Goal: Register for event/course

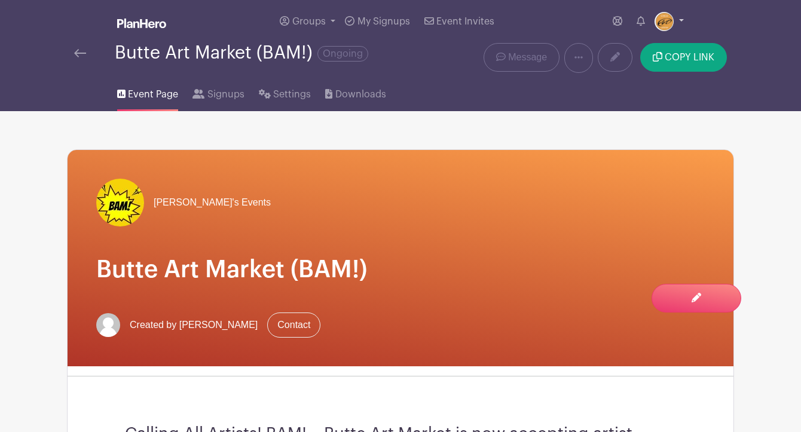
click at [672, 20] on img at bounding box center [664, 21] width 19 height 19
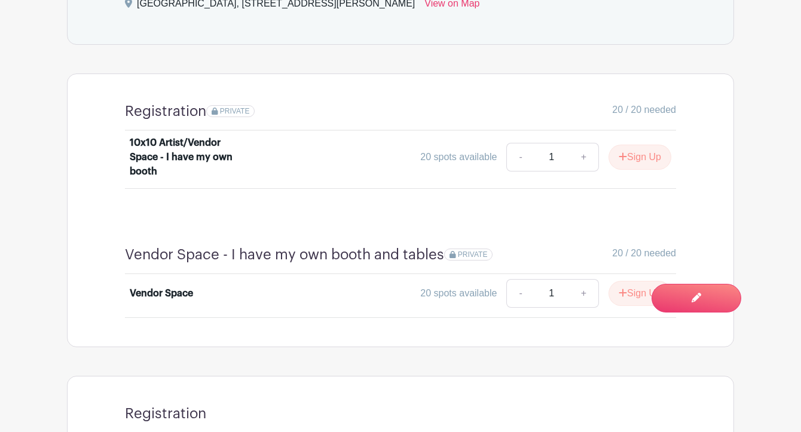
scroll to position [704, 0]
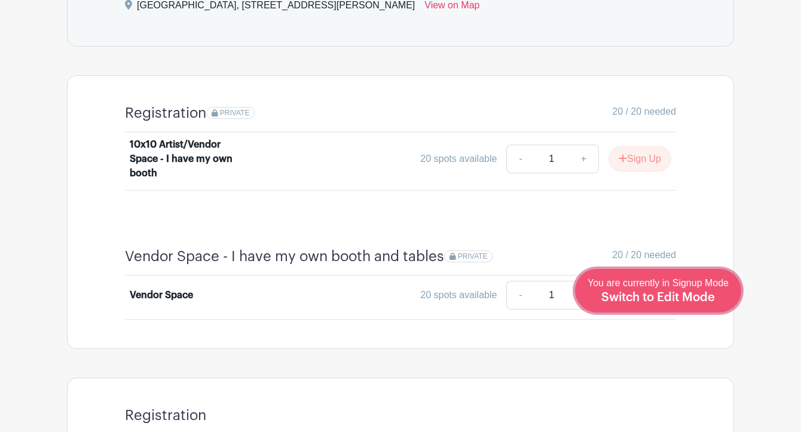
click at [686, 288] on span "You are currently in Signup Mode Switch to Edit Mode" at bounding box center [658, 290] width 141 height 25
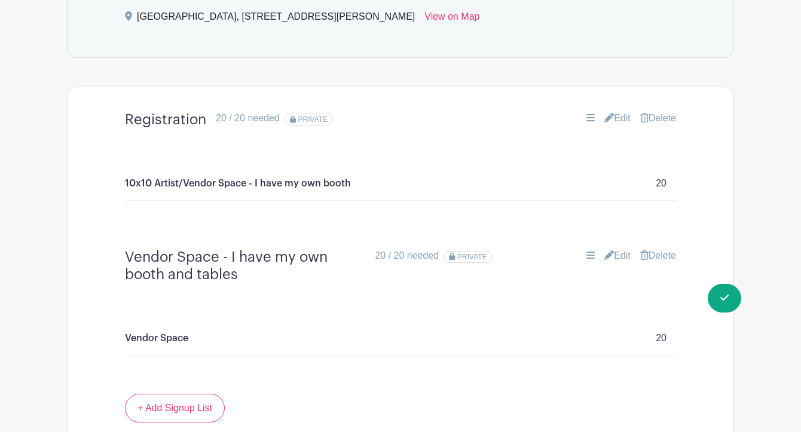
scroll to position [722, 0]
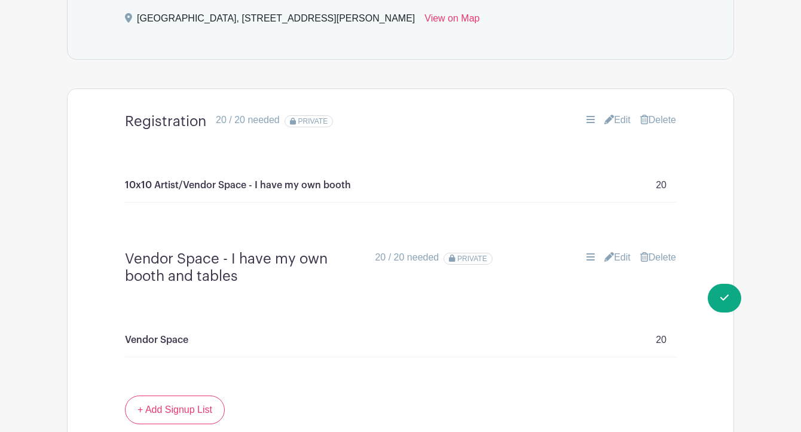
click at [664, 261] on link "Delete" at bounding box center [658, 258] width 36 height 14
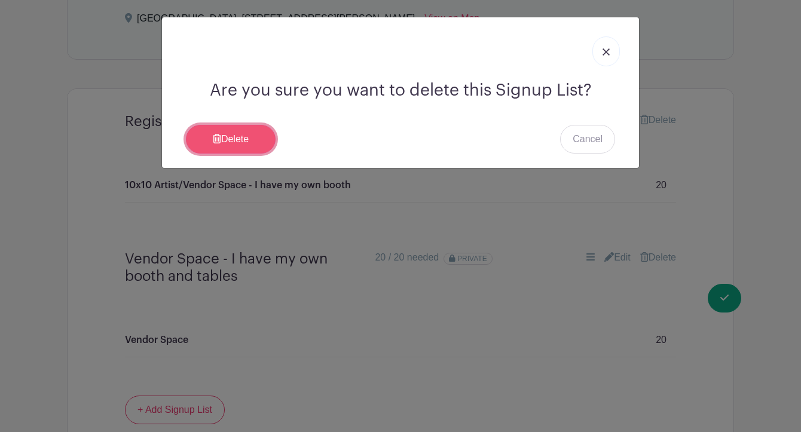
click at [256, 133] on link "Delete" at bounding box center [231, 139] width 90 height 29
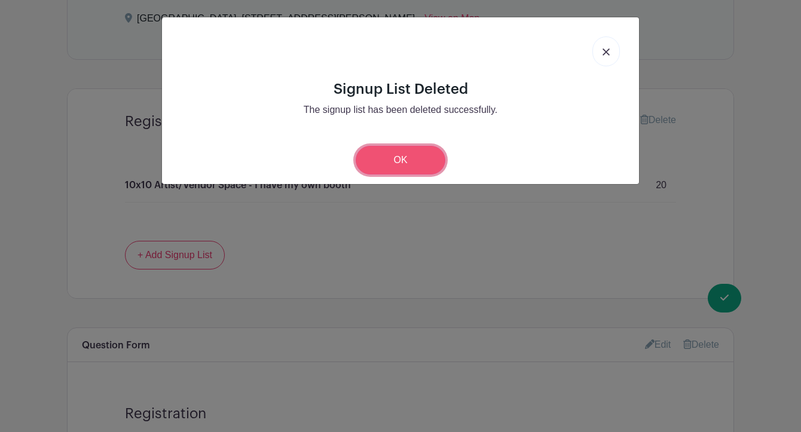
click at [429, 161] on link "OK" at bounding box center [401, 160] width 90 height 29
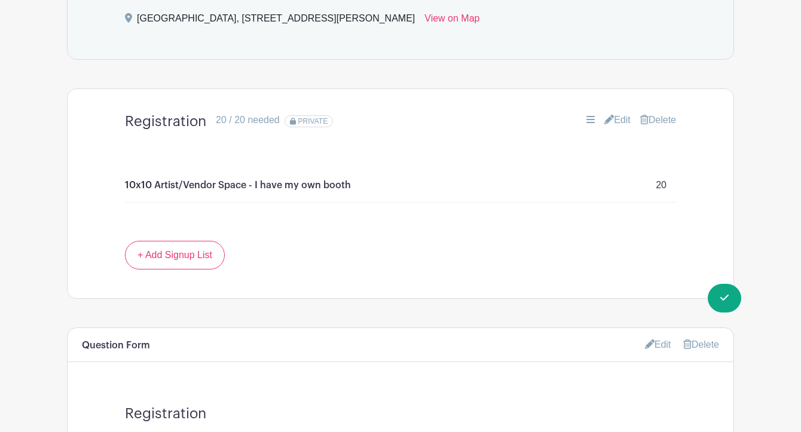
click at [766, 190] on main "Groups All Groups [PERSON_NAME]'s Events My Signups Event Invites My account Lo…" at bounding box center [400, 109] width 801 height 1662
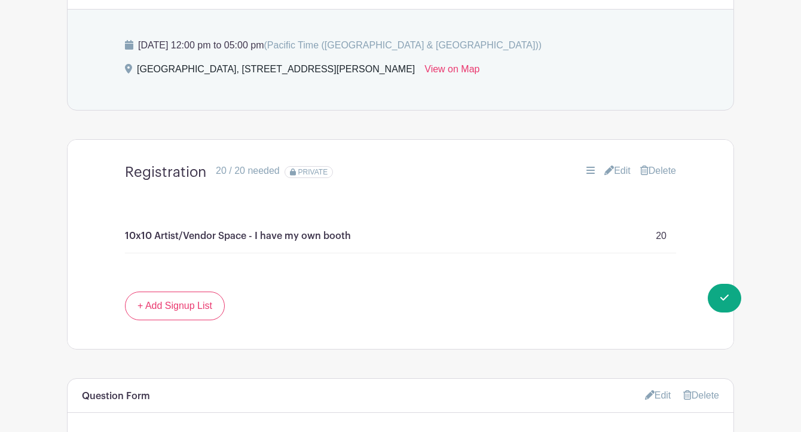
scroll to position [665, 0]
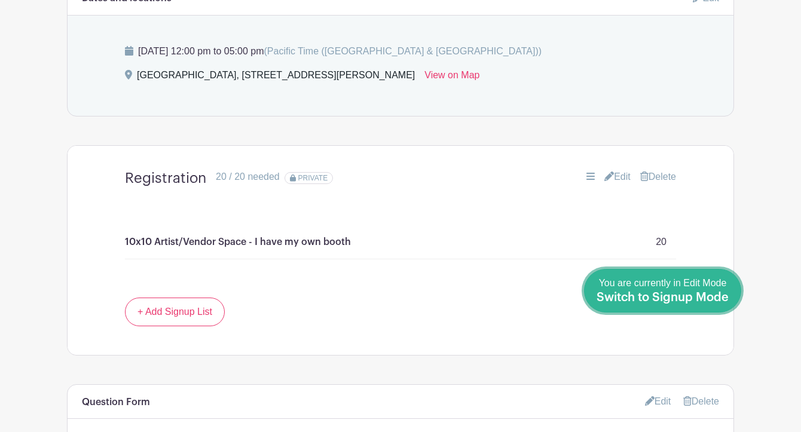
click at [729, 296] on link "Done Editing You are currently in Edit Mode Switch to Signup Mode" at bounding box center [662, 291] width 157 height 44
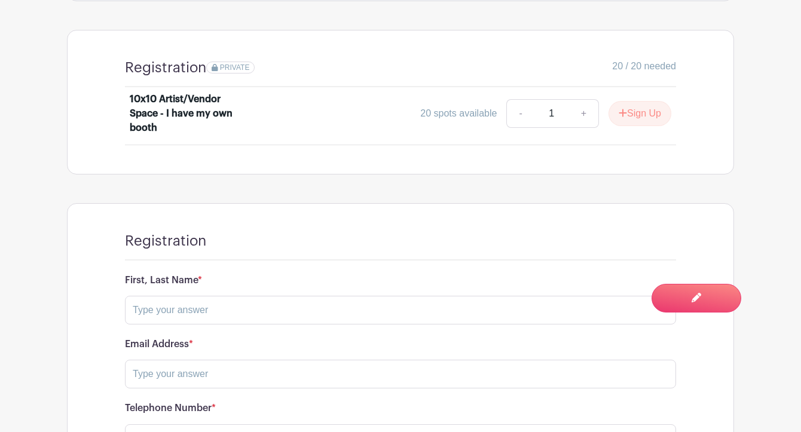
scroll to position [750, 0]
click at [606, 185] on div "[PERSON_NAME]'s Events Butte Art Market (BAM!) Created by [PERSON_NAME] Contact…" at bounding box center [400, 26] width 667 height 1331
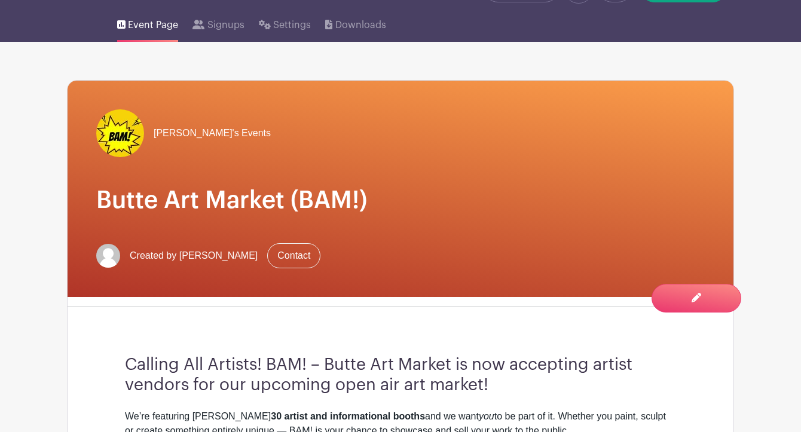
scroll to position [0, 0]
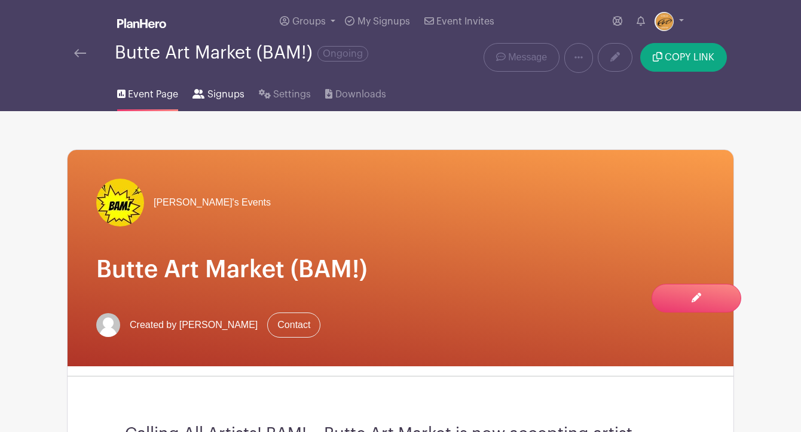
click at [230, 96] on span "Signups" at bounding box center [226, 94] width 37 height 14
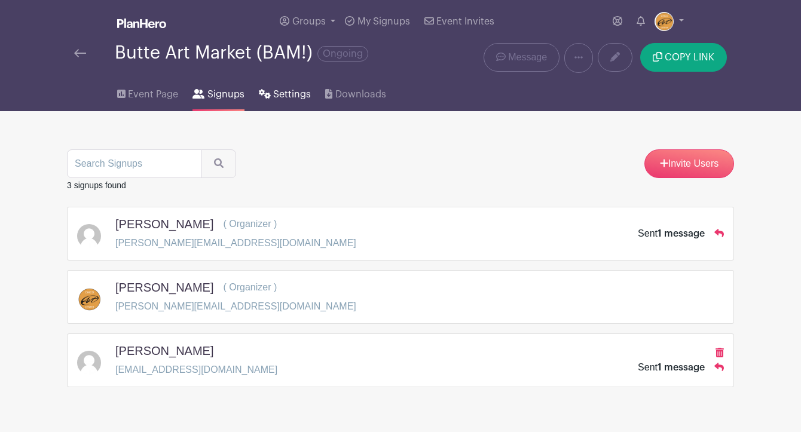
click at [281, 94] on span "Settings" at bounding box center [292, 94] width 38 height 14
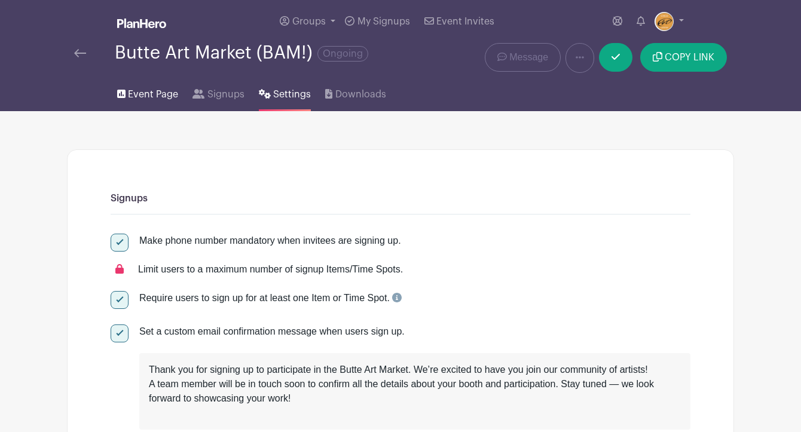
click at [144, 93] on span "Event Page" at bounding box center [153, 94] width 50 height 14
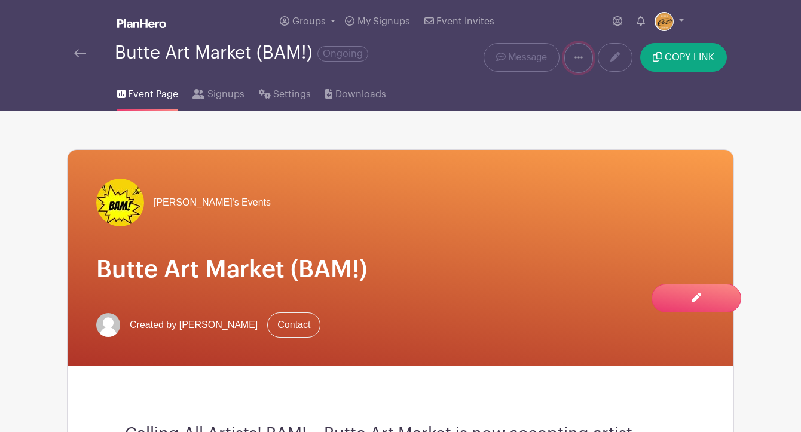
click at [576, 54] on icon at bounding box center [579, 58] width 8 height 10
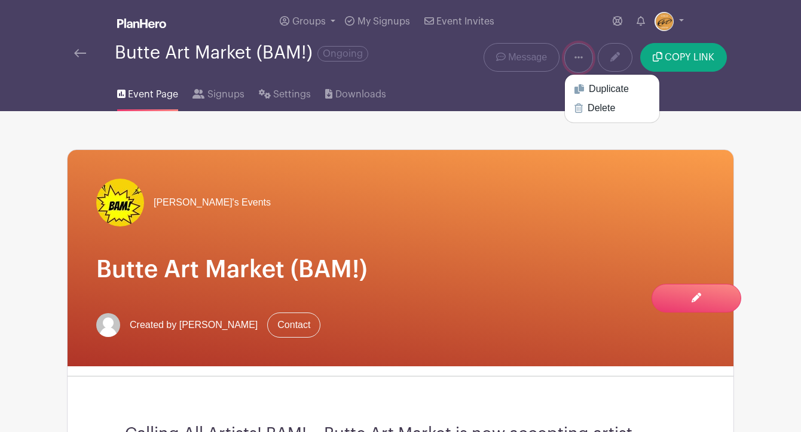
click at [576, 54] on icon at bounding box center [579, 58] width 8 height 10
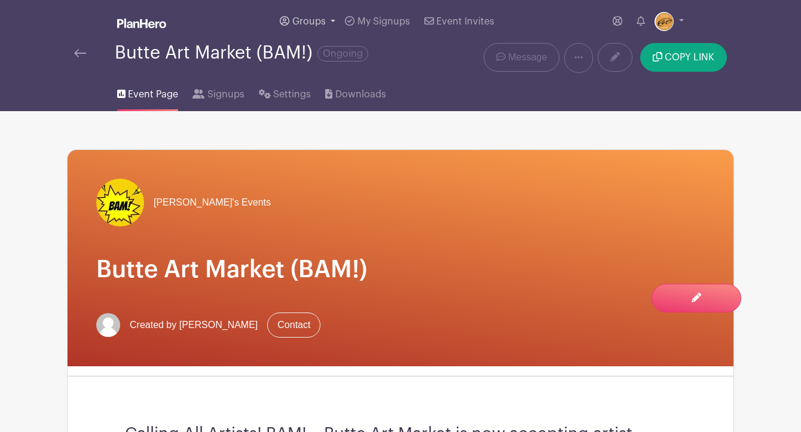
click at [322, 18] on span "Groups" at bounding box center [308, 22] width 33 height 10
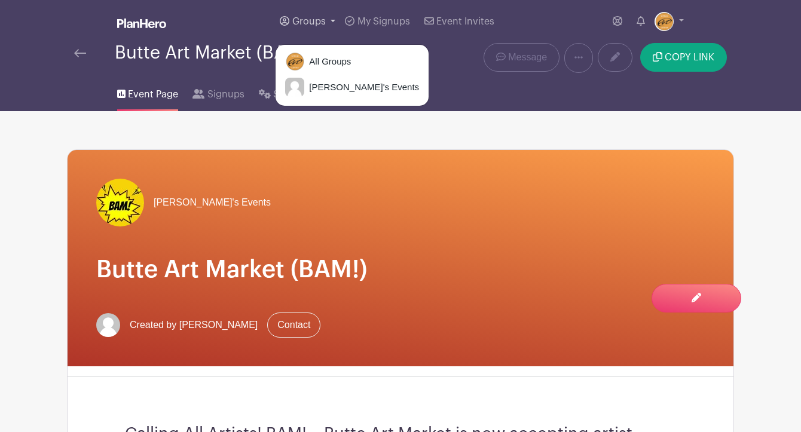
click at [322, 18] on span "Groups" at bounding box center [308, 22] width 33 height 10
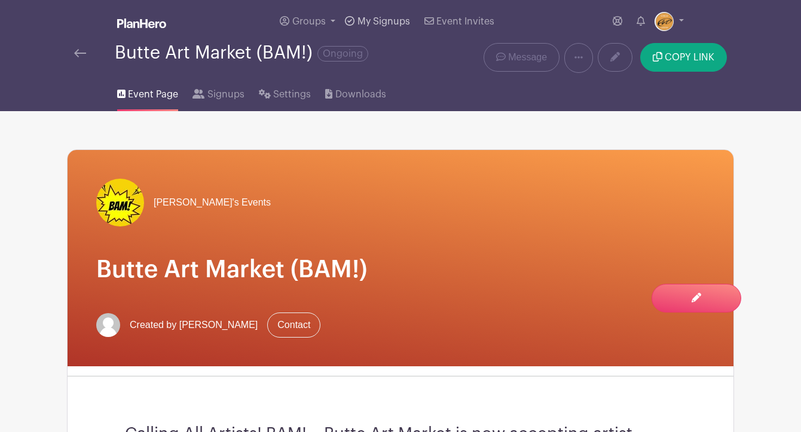
click at [368, 15] on link "My Signups" at bounding box center [377, 21] width 74 height 43
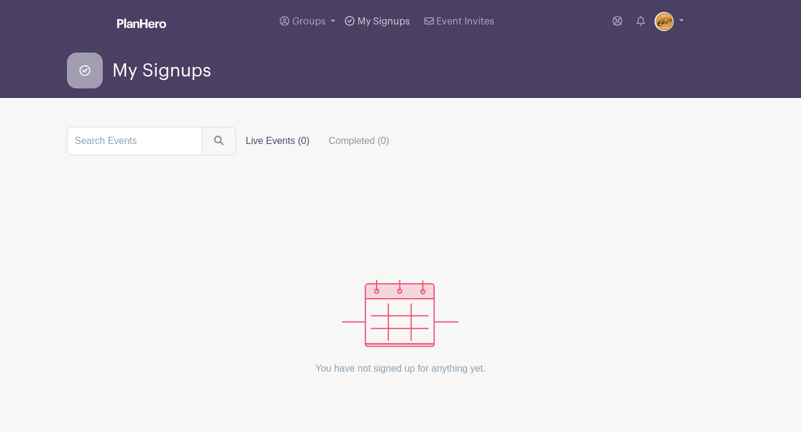
click at [383, 22] on span "My Signups" at bounding box center [384, 22] width 53 height 10
click at [448, 23] on span "Event Invites" at bounding box center [466, 22] width 58 height 10
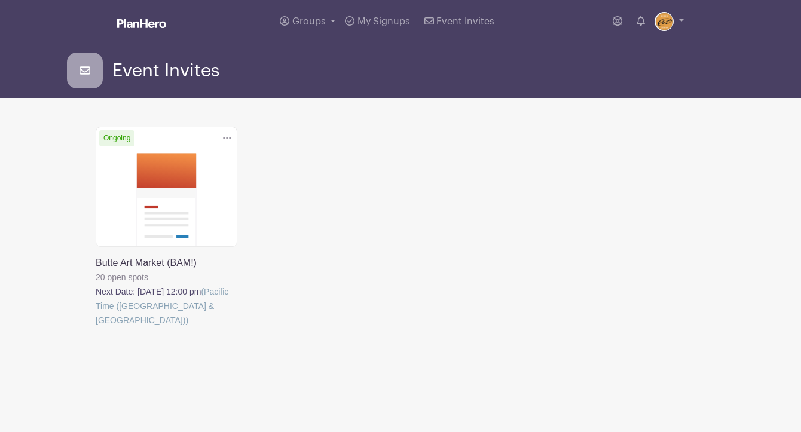
click at [96, 328] on link at bounding box center [96, 328] width 0 height 0
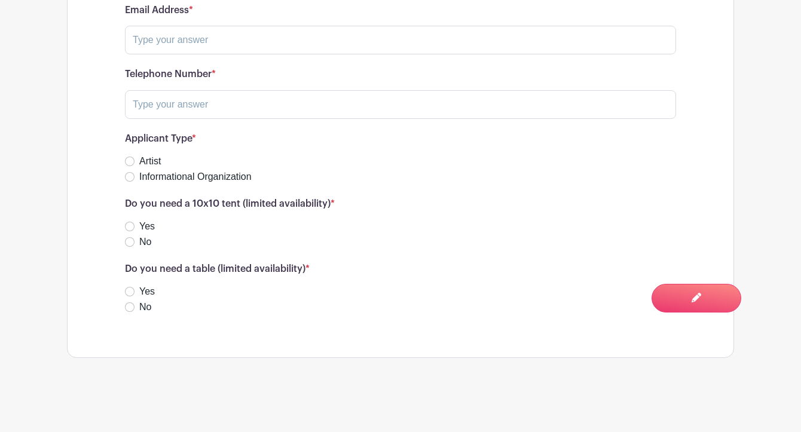
scroll to position [1086, 0]
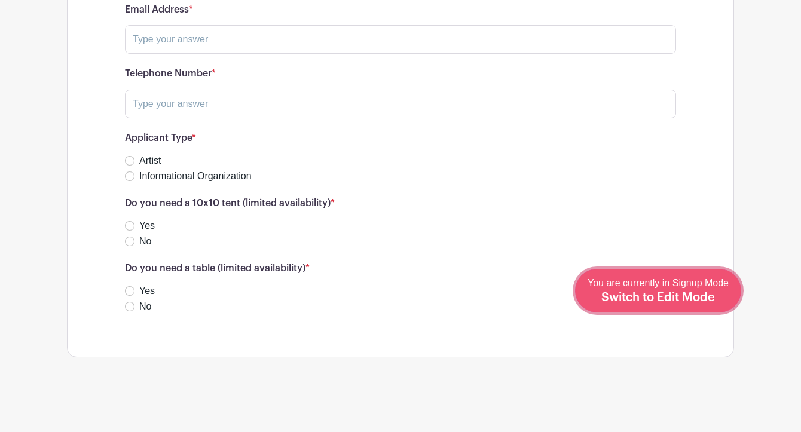
click at [710, 298] on span "Switch to Edit Mode" at bounding box center [659, 298] width 114 height 12
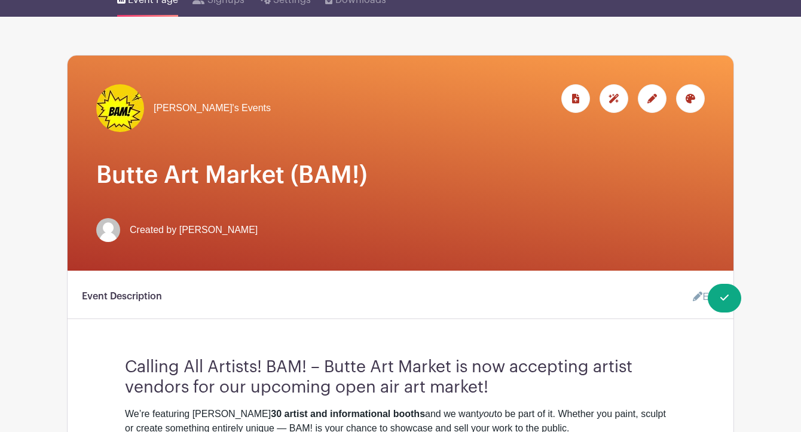
scroll to position [93, 0]
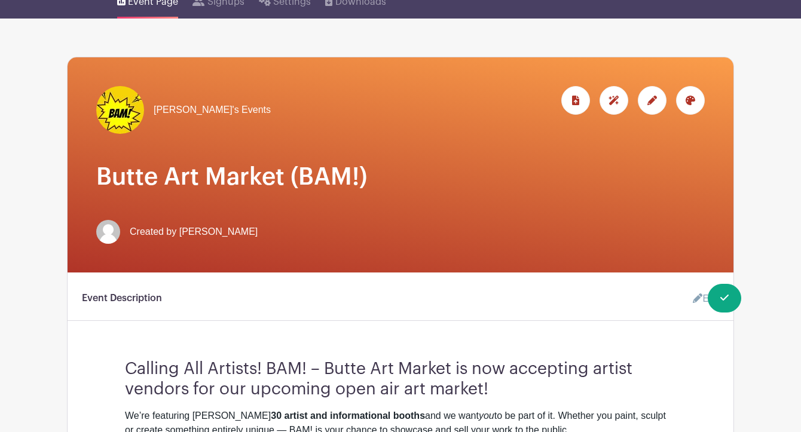
click at [654, 96] on div at bounding box center [652, 100] width 29 height 29
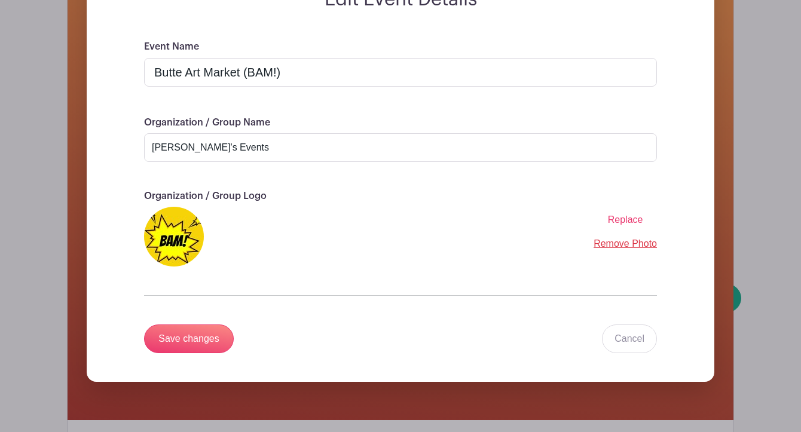
scroll to position [184, 0]
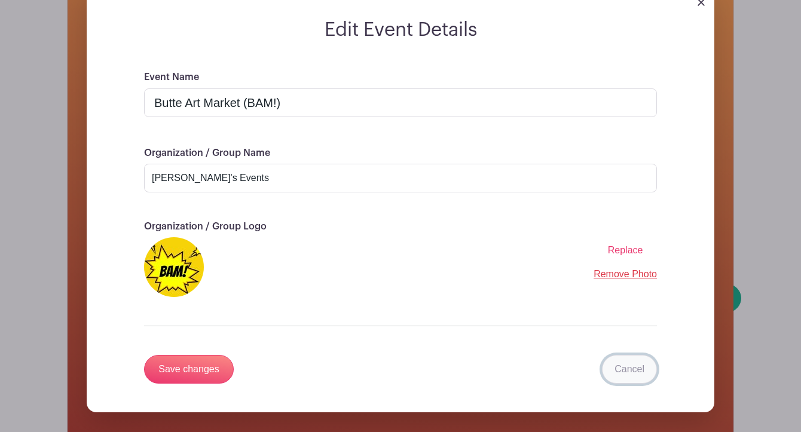
click at [625, 367] on link "Cancel" at bounding box center [629, 369] width 55 height 29
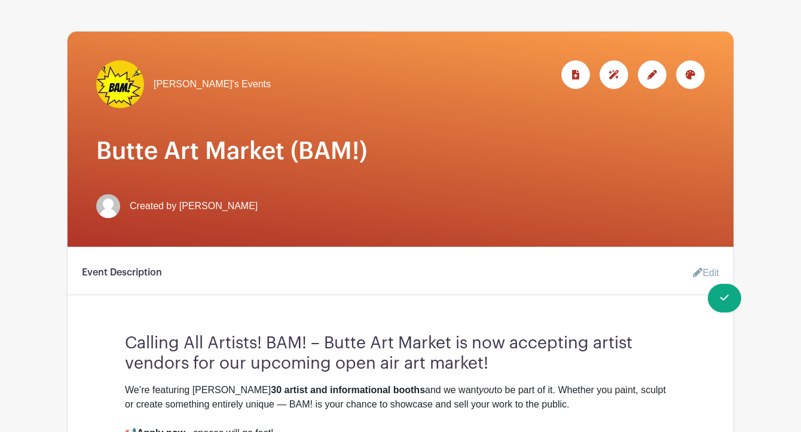
scroll to position [90, 0]
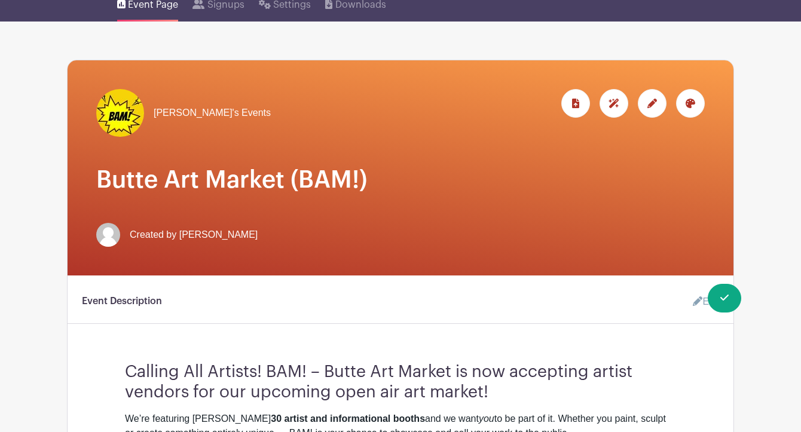
click at [694, 104] on icon at bounding box center [691, 104] width 10 height 10
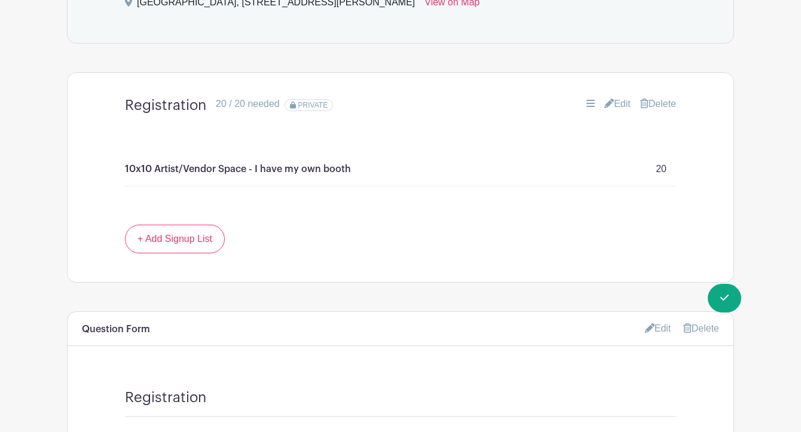
scroll to position [740, 0]
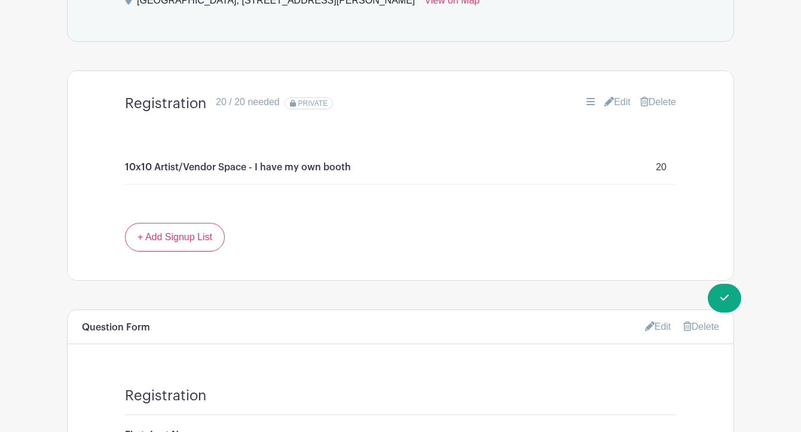
click at [587, 104] on icon at bounding box center [591, 102] width 8 height 10
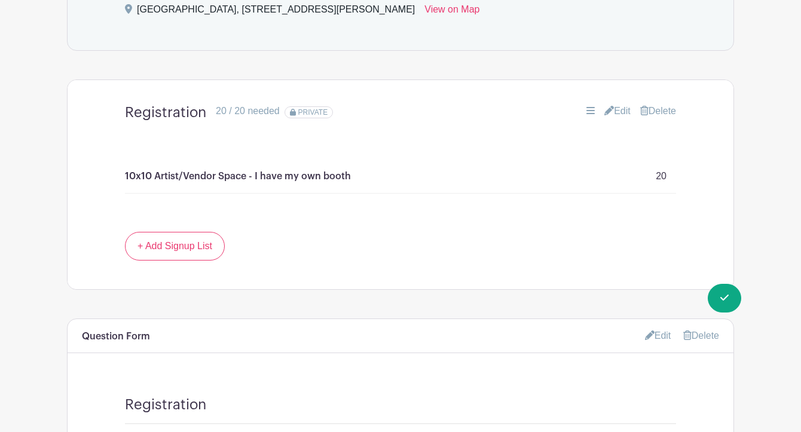
scroll to position [718, 0]
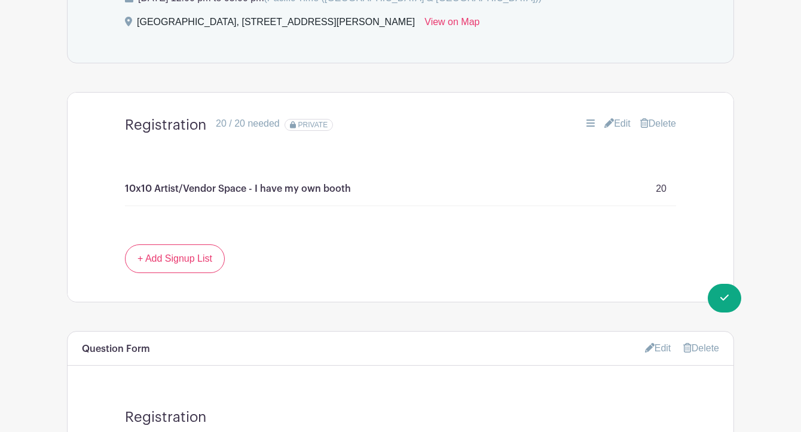
click at [623, 126] on link "Edit" at bounding box center [618, 124] width 26 height 14
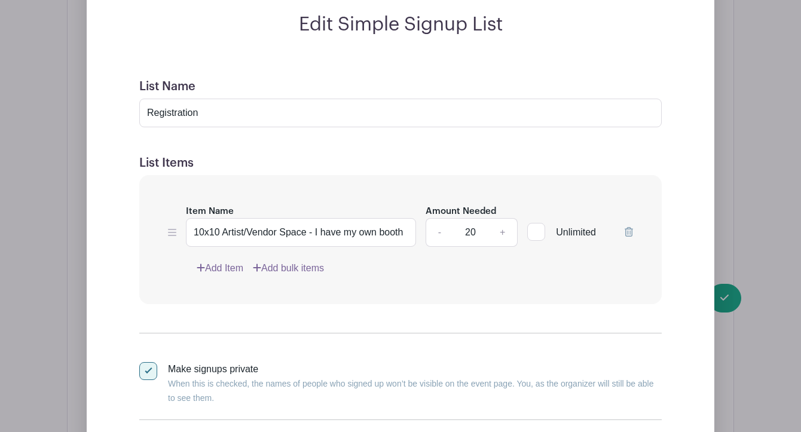
scroll to position [908, 0]
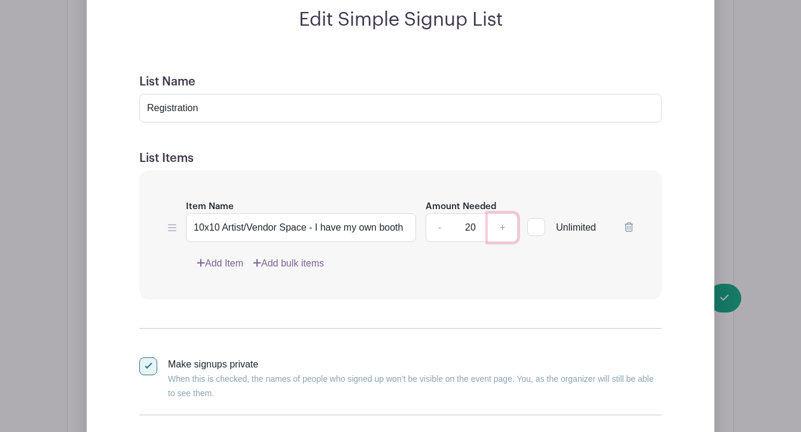
click at [504, 228] on link "+" at bounding box center [503, 227] width 30 height 29
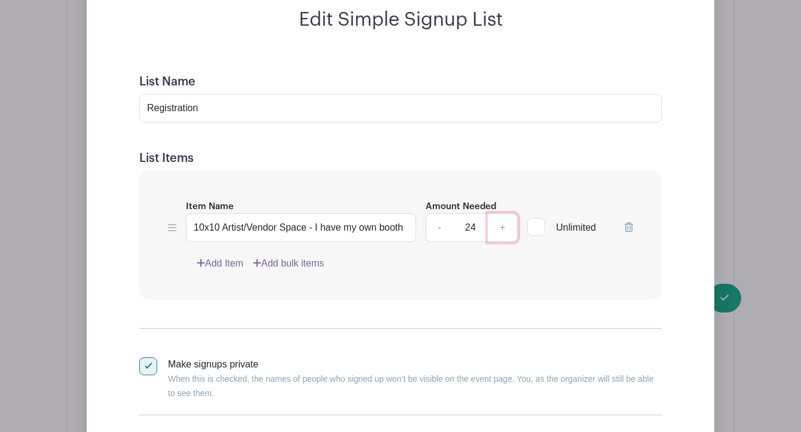
type input "25"
click at [682, 166] on div "Edit Simple Signup List List Name Registration List Items Item Name 10x10 Artis…" at bounding box center [400, 247] width 609 height 479
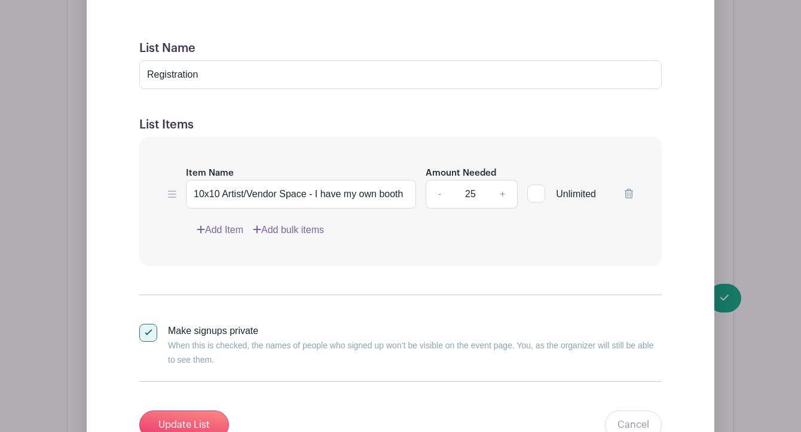
scroll to position [942, 0]
click at [230, 231] on link "Add Item" at bounding box center [220, 229] width 47 height 14
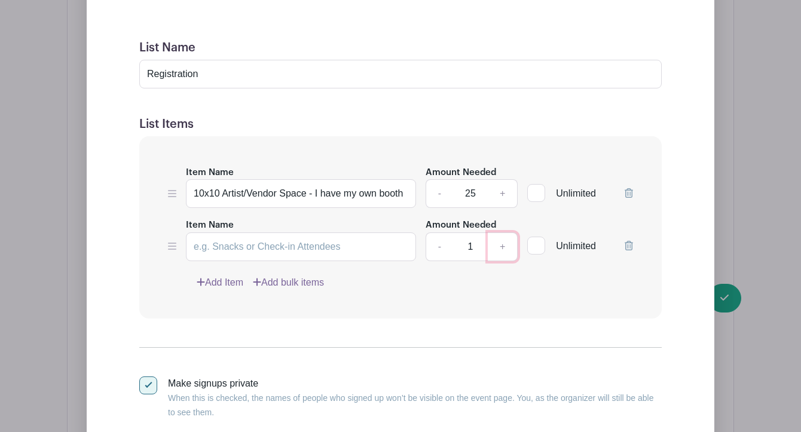
click at [501, 249] on link "+" at bounding box center [503, 247] width 30 height 29
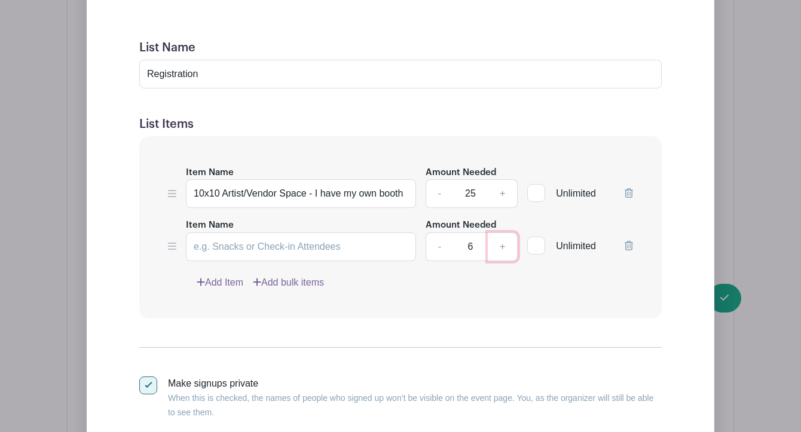
click at [501, 249] on link "+" at bounding box center [503, 247] width 30 height 29
type input "10"
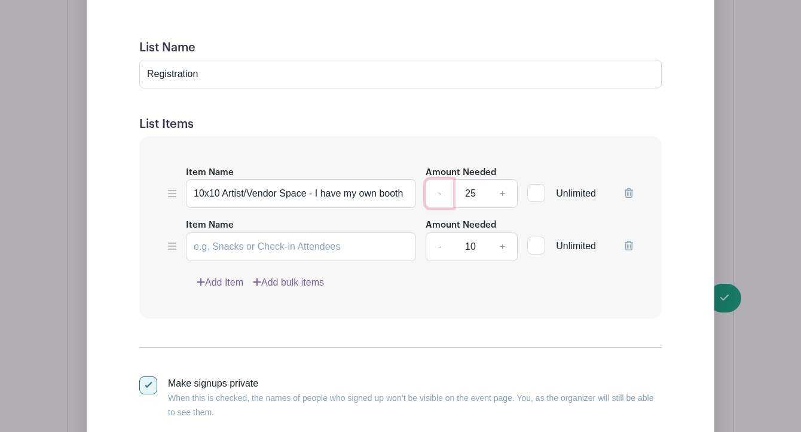
click at [437, 194] on link "-" at bounding box center [440, 193] width 28 height 29
click at [437, 195] on link "-" at bounding box center [440, 193] width 28 height 29
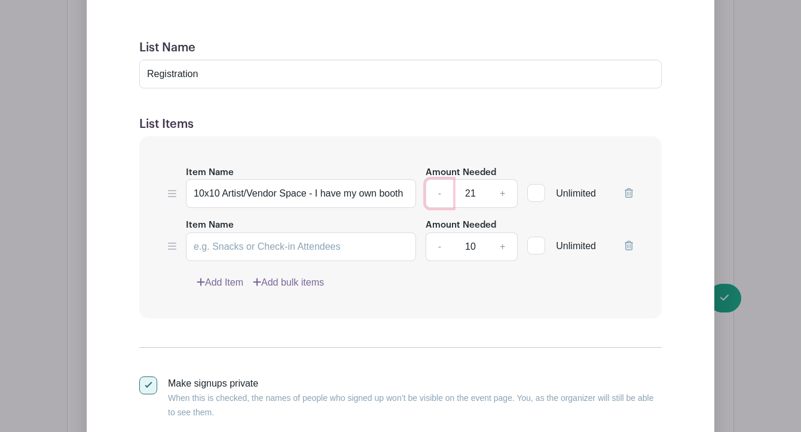
type input "20"
click at [668, 219] on form "List Name Registration List Items Item Name 10x10 Artist/Vendor Space - I have …" at bounding box center [400, 266] width 551 height 480
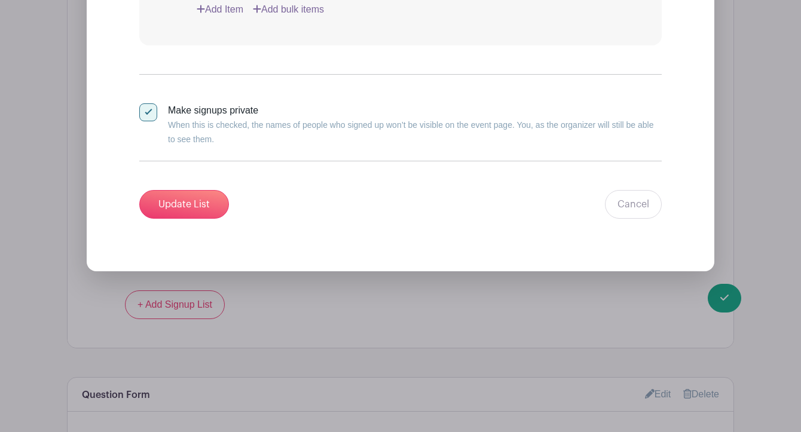
scroll to position [1217, 0]
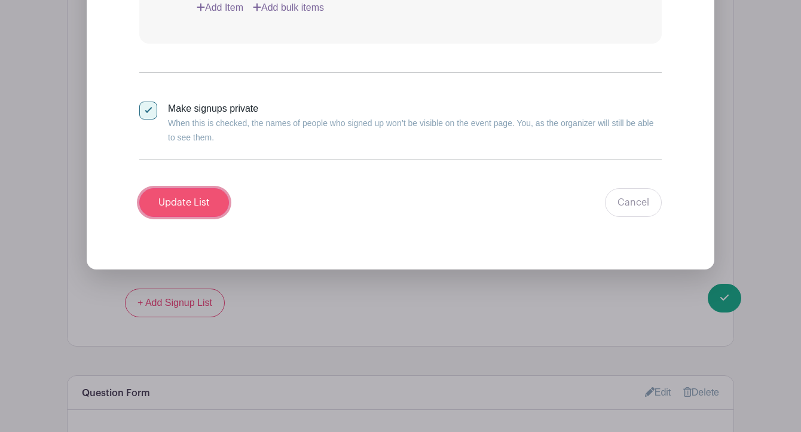
click at [206, 200] on input "Update List" at bounding box center [184, 202] width 90 height 29
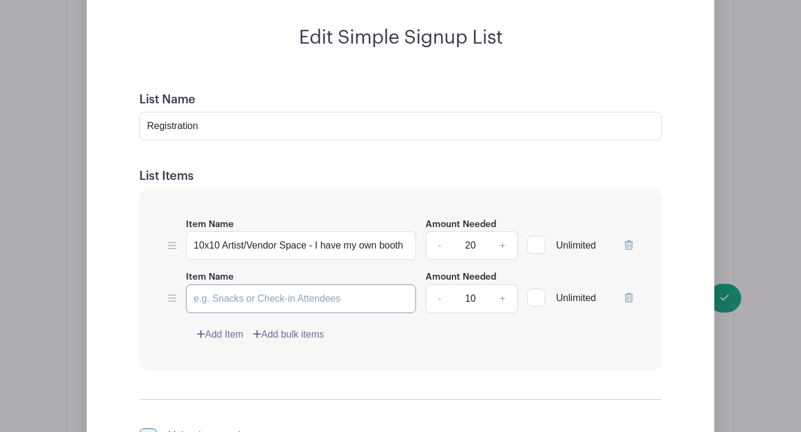
scroll to position [891, 0]
click at [231, 124] on input "Registration" at bounding box center [400, 125] width 523 height 29
type input "Register for a vendor space"
click at [679, 173] on div "Edit Simple Signup List List Name Register for a vendor space List Items Item N…" at bounding box center [400, 291] width 609 height 532
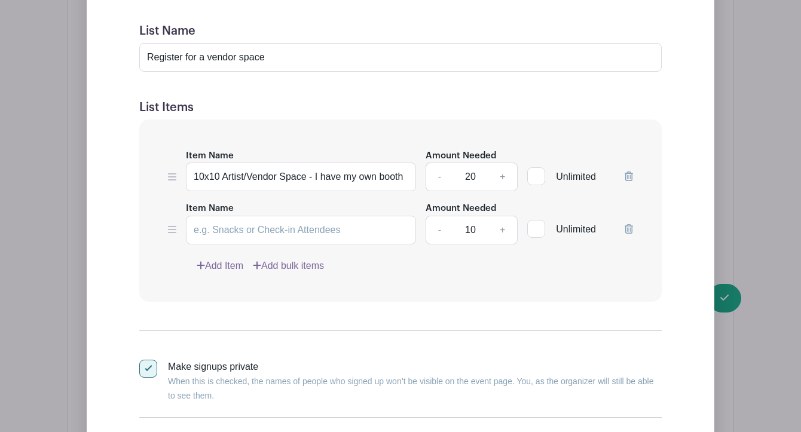
scroll to position [961, 0]
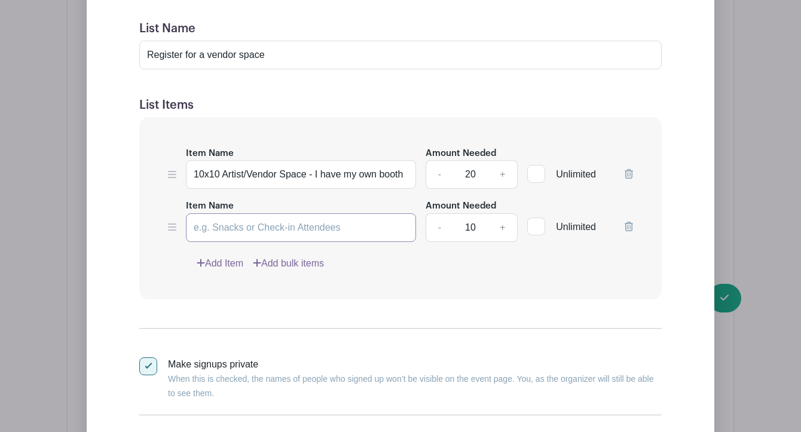
click at [345, 229] on input "Item Name" at bounding box center [301, 227] width 230 height 29
type input "I need a tent and table"
click at [408, 275] on div "Item Name 10x10 Artist/Vendor Space - I have my own booth Amount Needed - 20 + …" at bounding box center [400, 208] width 523 height 182
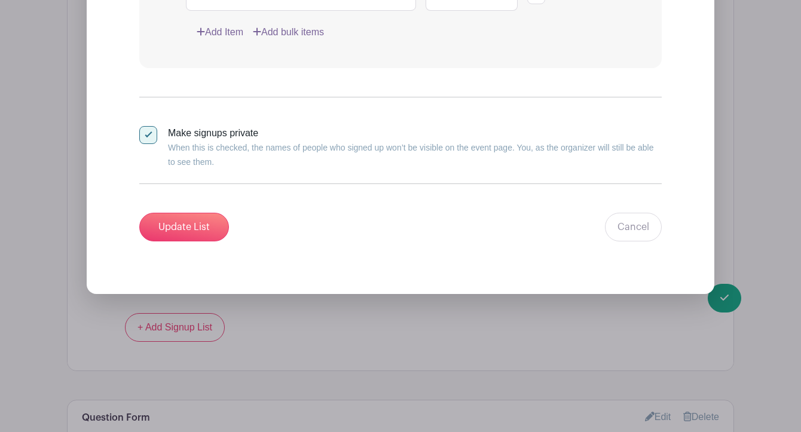
scroll to position [1216, 0]
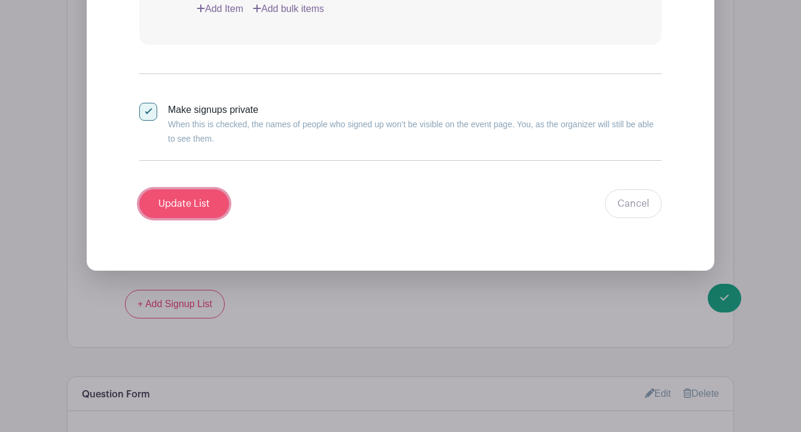
click at [190, 199] on input "Update List" at bounding box center [184, 204] width 90 height 29
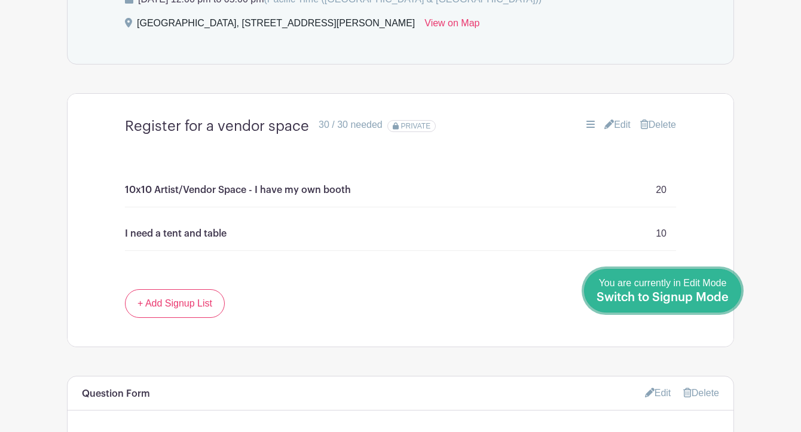
click at [728, 298] on span "Switch to Signup Mode" at bounding box center [663, 298] width 132 height 12
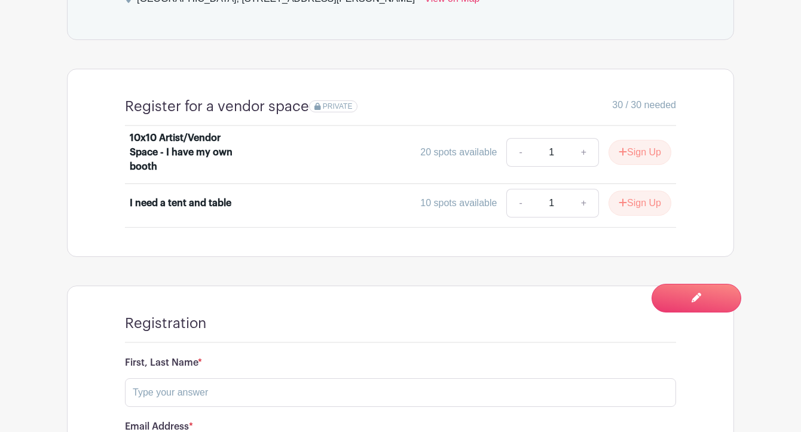
scroll to position [712, 0]
click at [547, 205] on input "1" at bounding box center [552, 202] width 36 height 29
click at [634, 204] on button "Sign Up" at bounding box center [640, 202] width 63 height 25
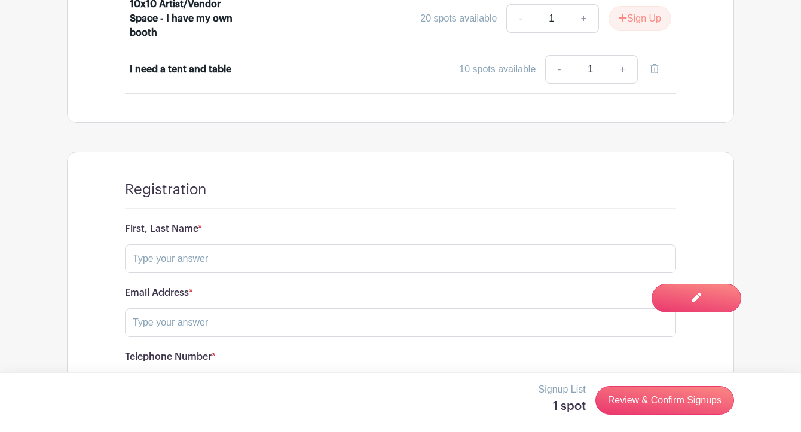
scroll to position [850, 0]
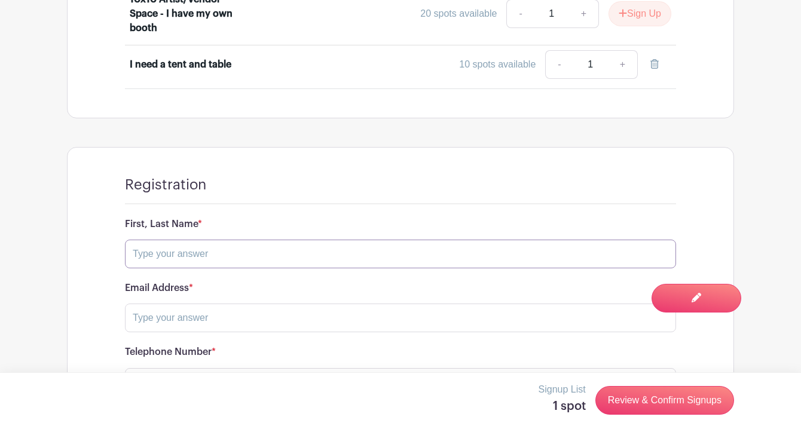
click at [465, 250] on input "text" at bounding box center [400, 254] width 551 height 29
type input "[PERSON_NAME]"
type input "[PERSON_NAME][EMAIL_ADDRESS][DOMAIN_NAME]"
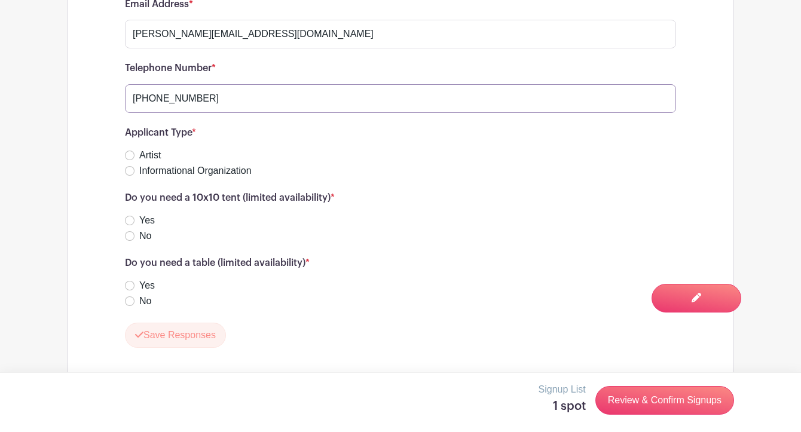
scroll to position [1142, 0]
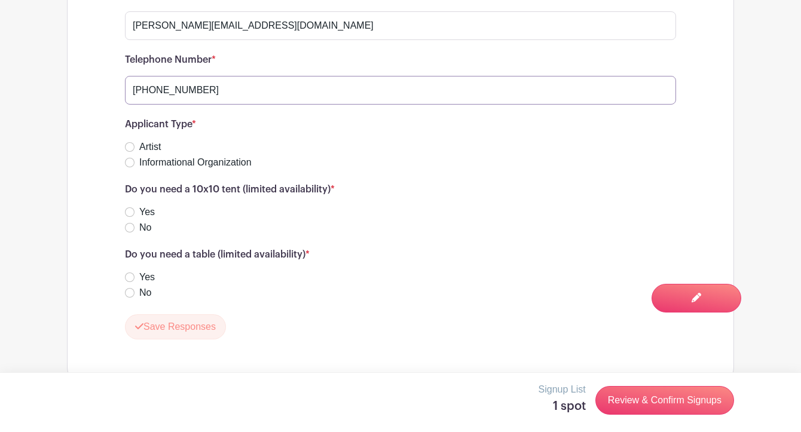
type input "[PHONE_NUMBER]"
click at [129, 165] on input "Informational Organization" at bounding box center [130, 163] width 10 height 10
radio input "true"
click at [130, 214] on input "Yes" at bounding box center [130, 213] width 10 height 10
radio input "true"
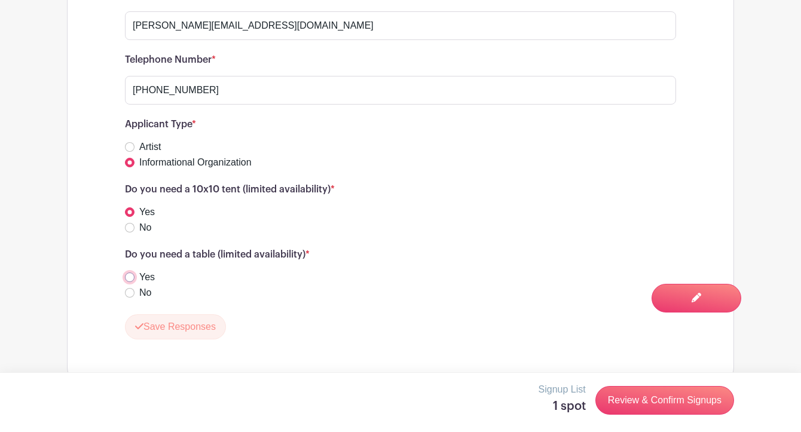
click at [131, 279] on input "Yes" at bounding box center [130, 278] width 10 height 10
radio input "true"
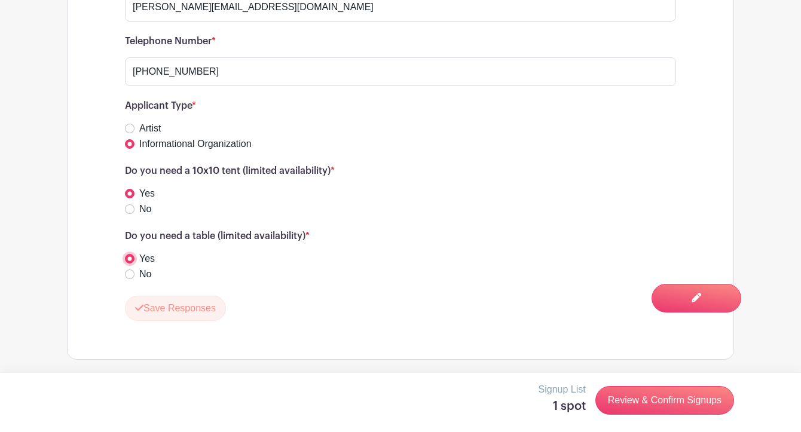
scroll to position [1164, 0]
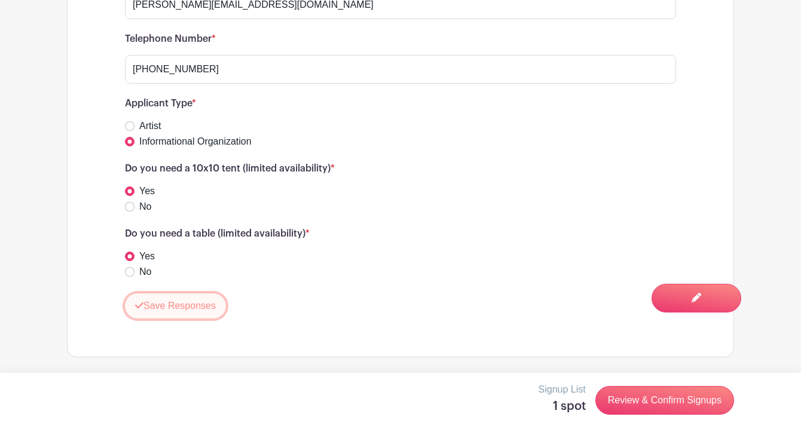
click at [205, 301] on button "Save Responses" at bounding box center [175, 306] width 101 height 25
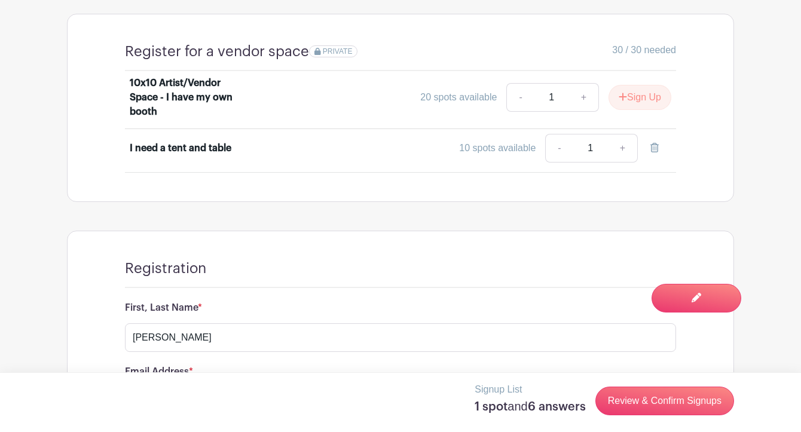
scroll to position [768, 0]
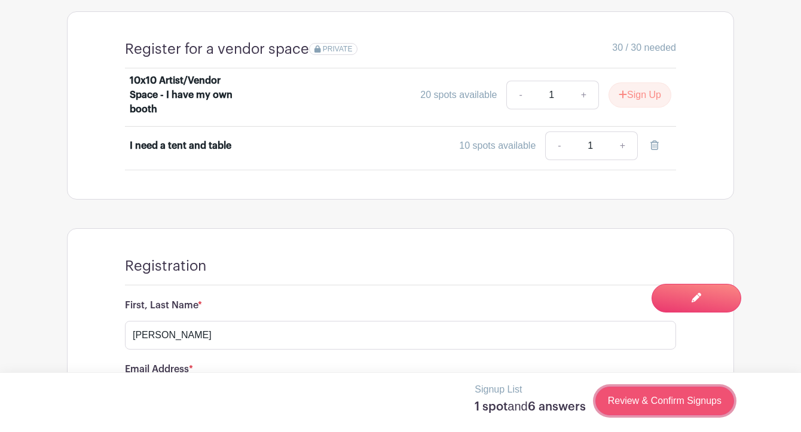
click at [638, 404] on link "Review & Confirm Signups" at bounding box center [665, 401] width 139 height 29
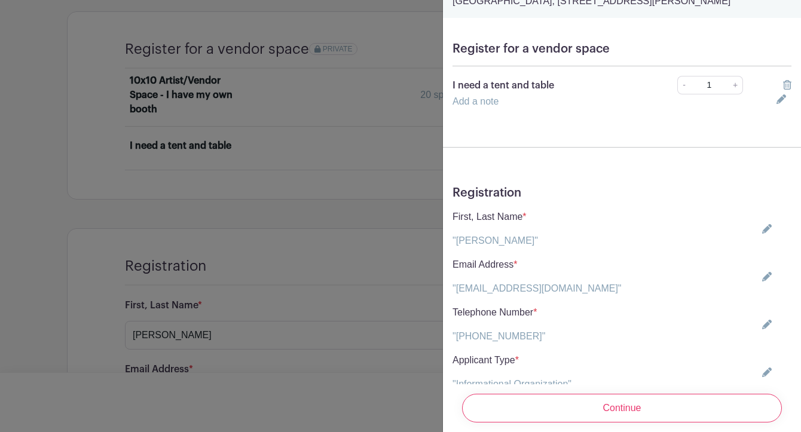
scroll to position [0, 0]
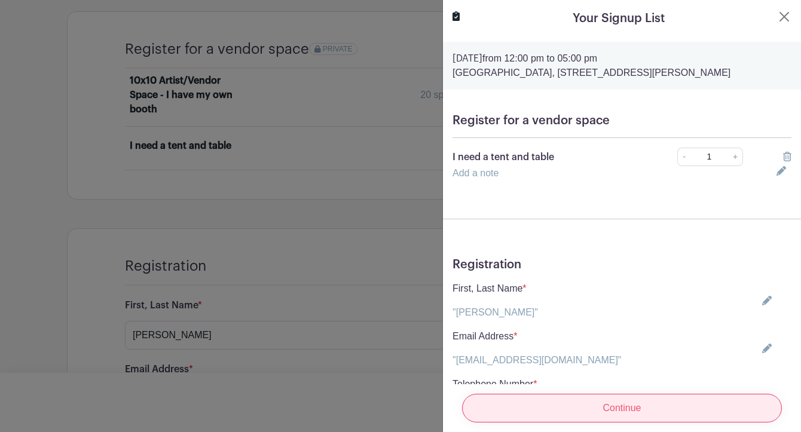
click at [626, 400] on input "Continue" at bounding box center [622, 408] width 320 height 29
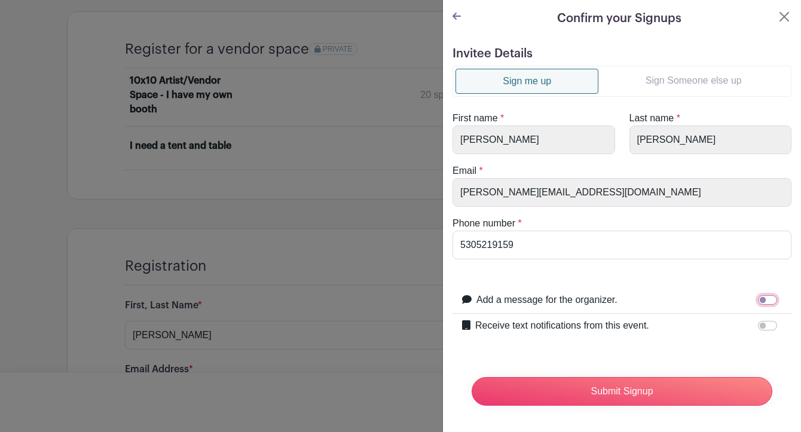
click at [767, 298] on input "Add a message for the organizer." at bounding box center [767, 300] width 19 height 10
checkbox input "true"
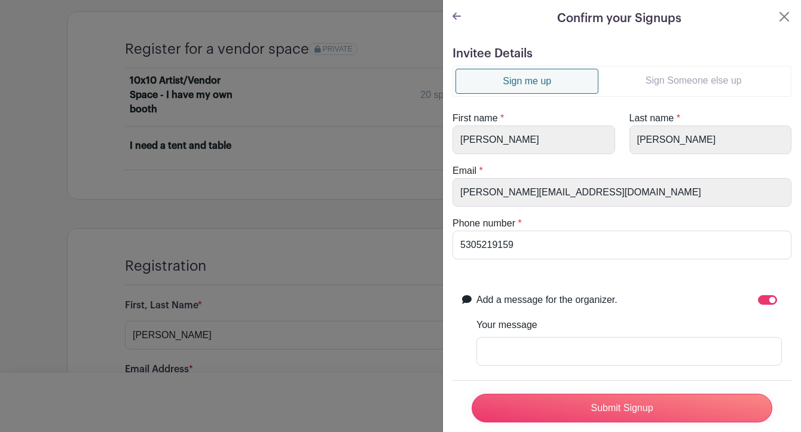
click at [596, 337] on div "Your message" at bounding box center [630, 342] width 306 height 48
click at [566, 354] on input "Your message" at bounding box center [630, 351] width 306 height 29
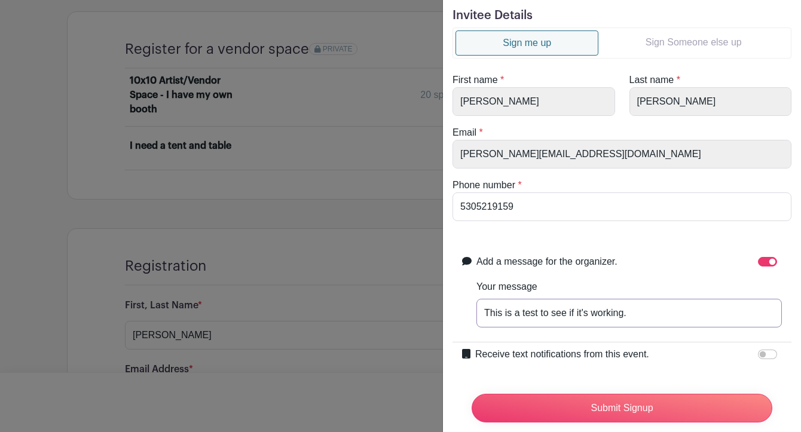
scroll to position [69, 0]
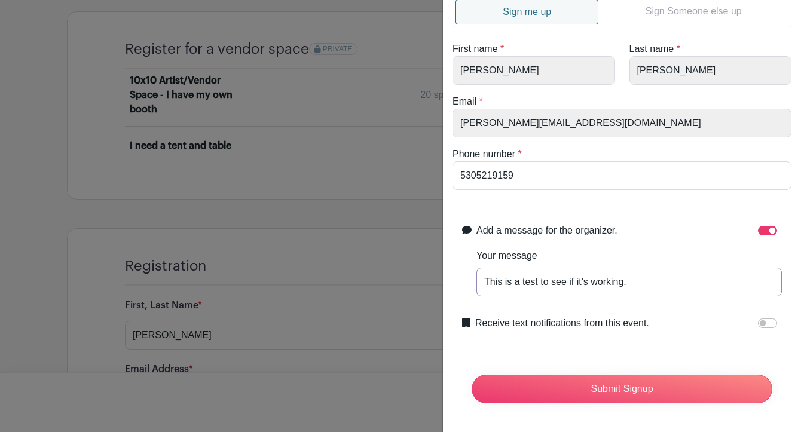
type input "This is a test to see if it's working."
click at [764, 325] on input "Receive text notifications from this event." at bounding box center [767, 324] width 19 height 10
checkbox input "true"
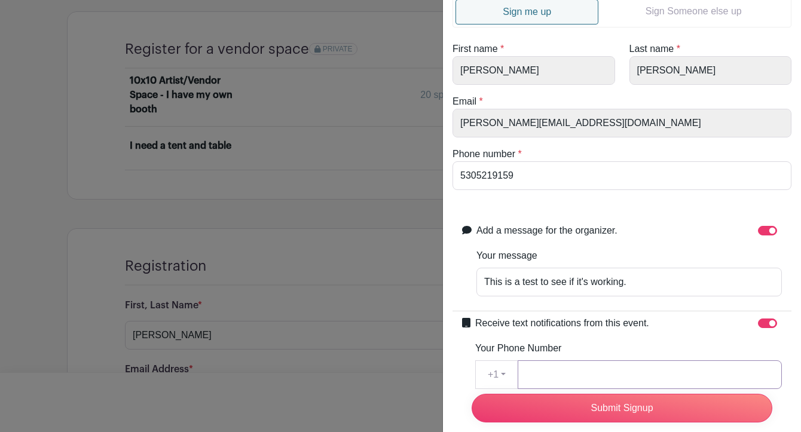
click at [532, 373] on input "Your Phone Number" at bounding box center [650, 375] width 264 height 29
type input "5305219159"
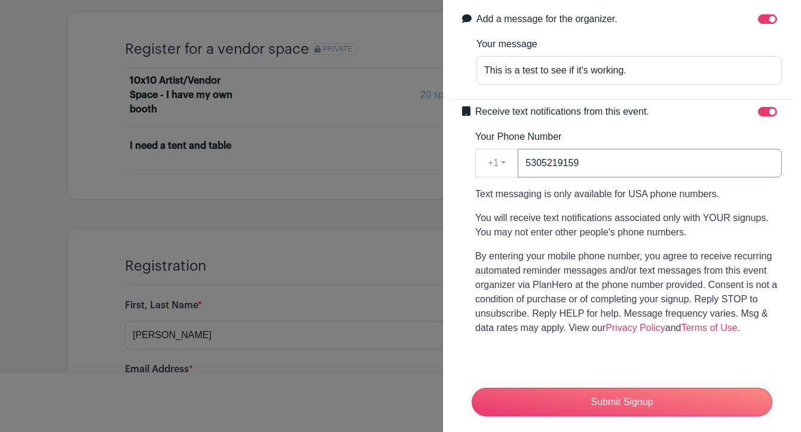
scroll to position [294, 0]
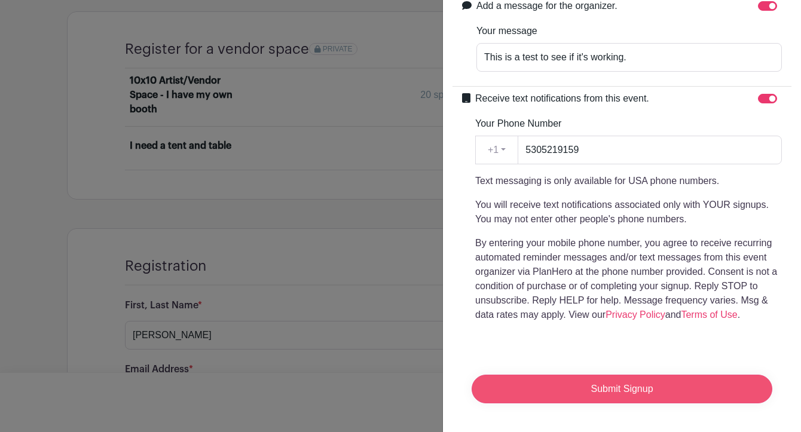
click at [624, 383] on input "Submit Signup" at bounding box center [622, 389] width 301 height 29
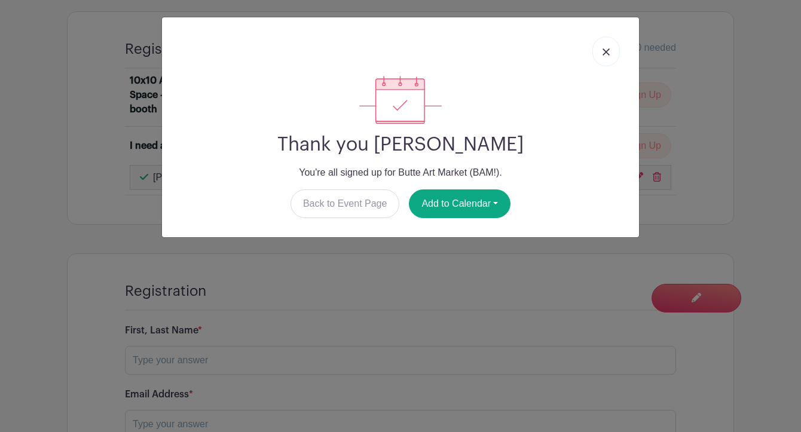
click at [606, 53] on img at bounding box center [606, 51] width 7 height 7
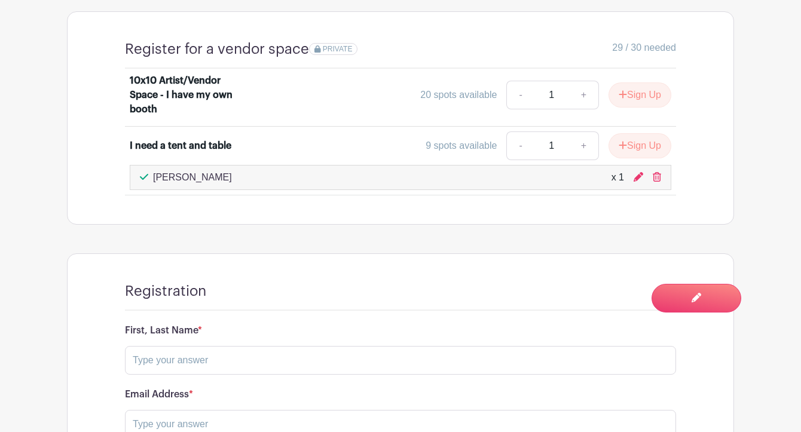
click at [749, 126] on main "Groups All Groups [PERSON_NAME]'s Events My Signups Event Invites My account Lo…" at bounding box center [400, 25] width 801 height 1586
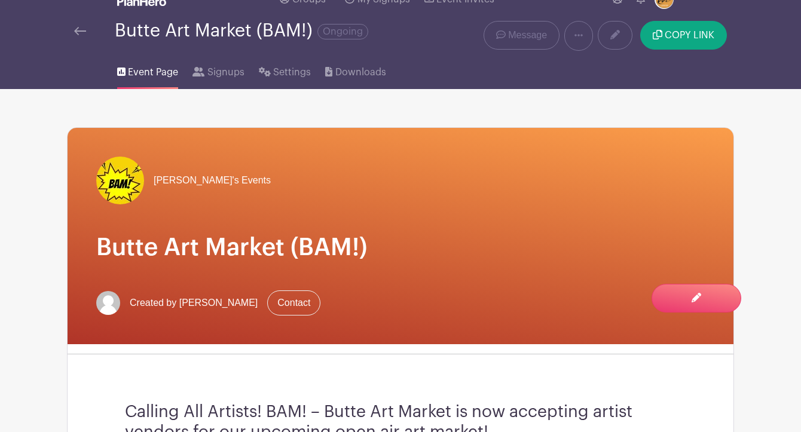
scroll to position [0, 0]
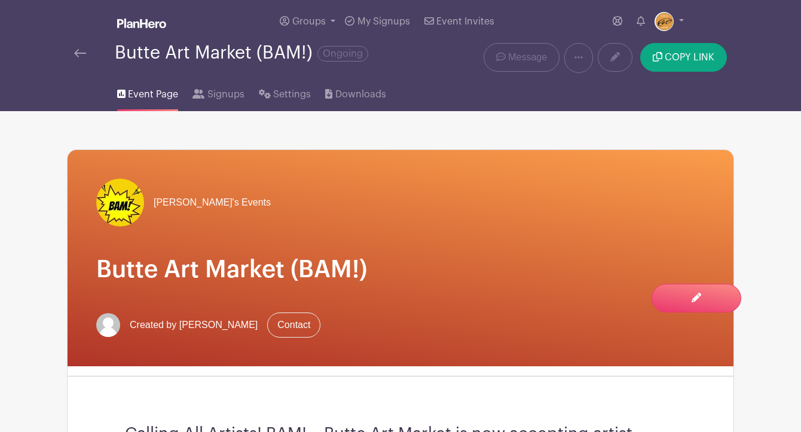
click at [204, 325] on span "Created by [PERSON_NAME]" at bounding box center [194, 325] width 128 height 14
click at [152, 92] on span "Event Page" at bounding box center [153, 94] width 50 height 14
